Goal: Information Seeking & Learning: Learn about a topic

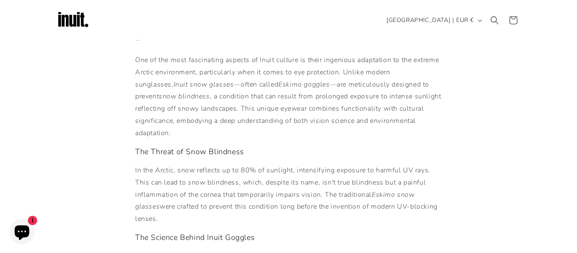
scroll to position [137, 0]
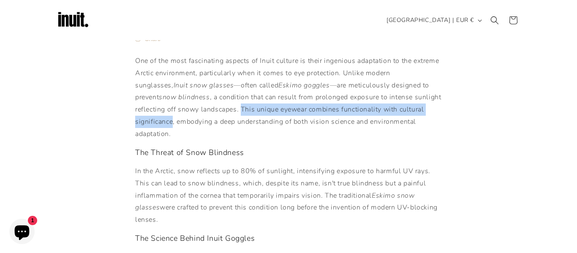
drag, startPoint x: 199, startPoint y: 108, endPoint x: 421, endPoint y: 109, distance: 221.5
click at [421, 109] on p "One of the most fascinating aspects of Inuit culture is their ingenious adaptat…" at bounding box center [288, 97] width 307 height 85
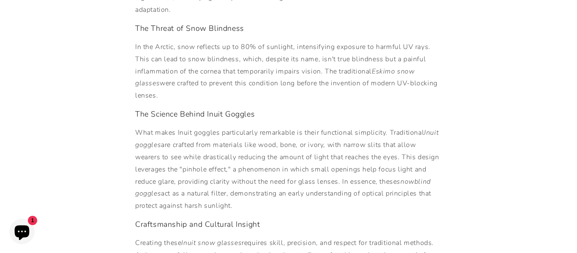
scroll to position [262, 0]
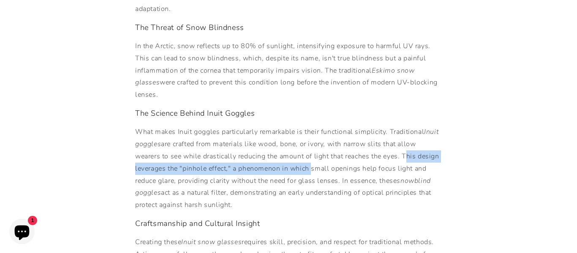
drag, startPoint x: 405, startPoint y: 144, endPoint x: 310, endPoint y: 156, distance: 95.8
click at [310, 156] on p "What makes Inuit goggles particularly remarkable is their functional simplicity…" at bounding box center [288, 168] width 307 height 85
click at [404, 145] on p "What makes Inuit goggles particularly remarkable is their functional simplicity…" at bounding box center [288, 168] width 307 height 85
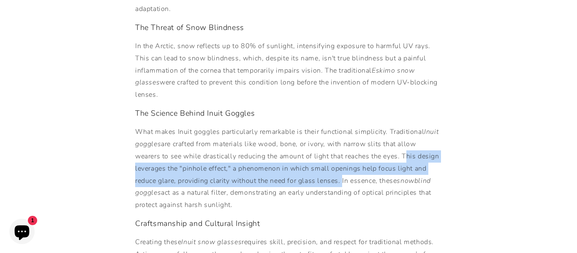
drag, startPoint x: 406, startPoint y: 143, endPoint x: 342, endPoint y: 167, distance: 67.5
click at [342, 167] on p "What makes Inuit goggles particularly remarkable is their functional simplicity…" at bounding box center [288, 168] width 307 height 85
copy p "This design leverages the "pinhole effect," a phenomenon in which small opening…"
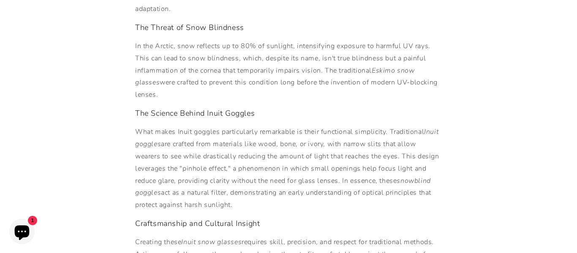
click at [249, 194] on p "What makes Inuit goggles particularly remarkable is their functional simplicity…" at bounding box center [288, 168] width 307 height 85
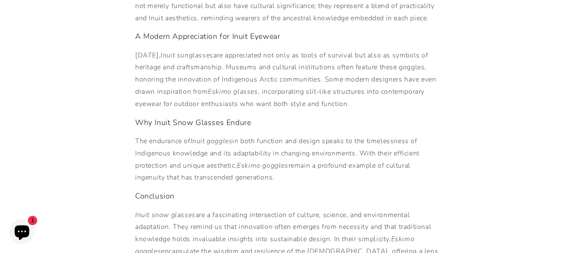
scroll to position [537, 0]
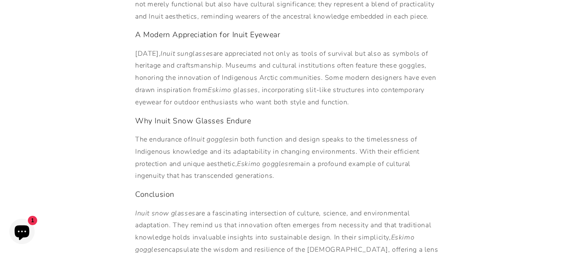
drag, startPoint x: 135, startPoint y: 128, endPoint x: 279, endPoint y: 166, distance: 148.4
click at [279, 166] on p "The endurance of Inuit goggles in both function and design speaks to the timele…" at bounding box center [288, 158] width 307 height 49
click at [331, 168] on p "The endurance of Inuit goggles in both function and design speaks to the timele…" at bounding box center [288, 158] width 307 height 49
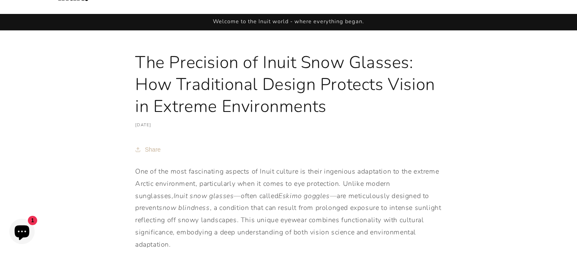
scroll to position [29, 0]
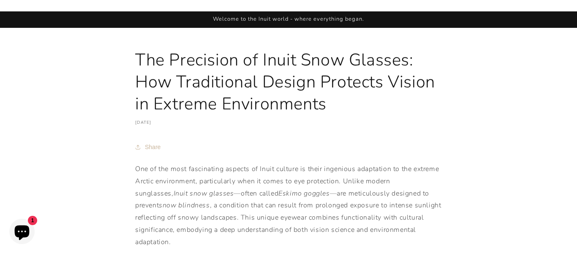
drag, startPoint x: 127, startPoint y: 55, endPoint x: 339, endPoint y: 107, distance: 218.5
copy h1 "The Precision of Inuit Snow Glasses: How Traditional Design Protects Vision in …"
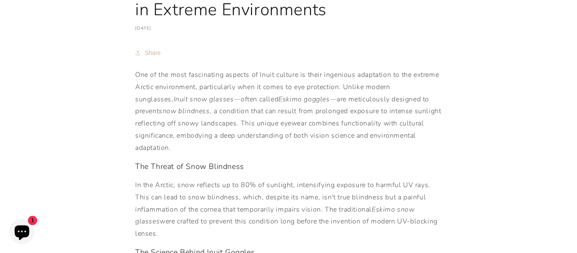
scroll to position [124, 0]
